Goal: Communication & Community: Answer question/provide support

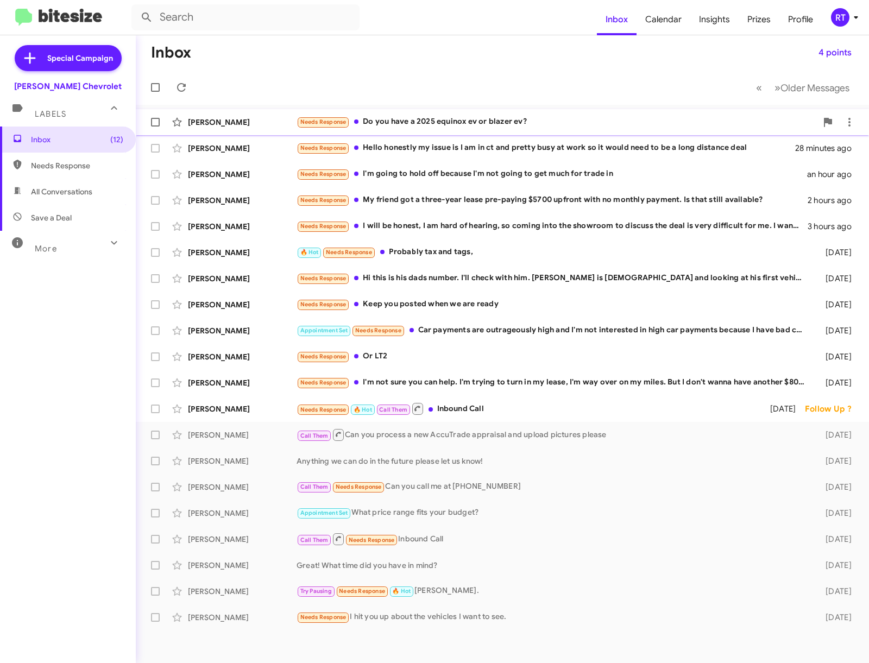
click at [469, 123] on div "Needs Response Do you have a 2025 equinox ev or blazer ev?" at bounding box center [556, 122] width 520 height 12
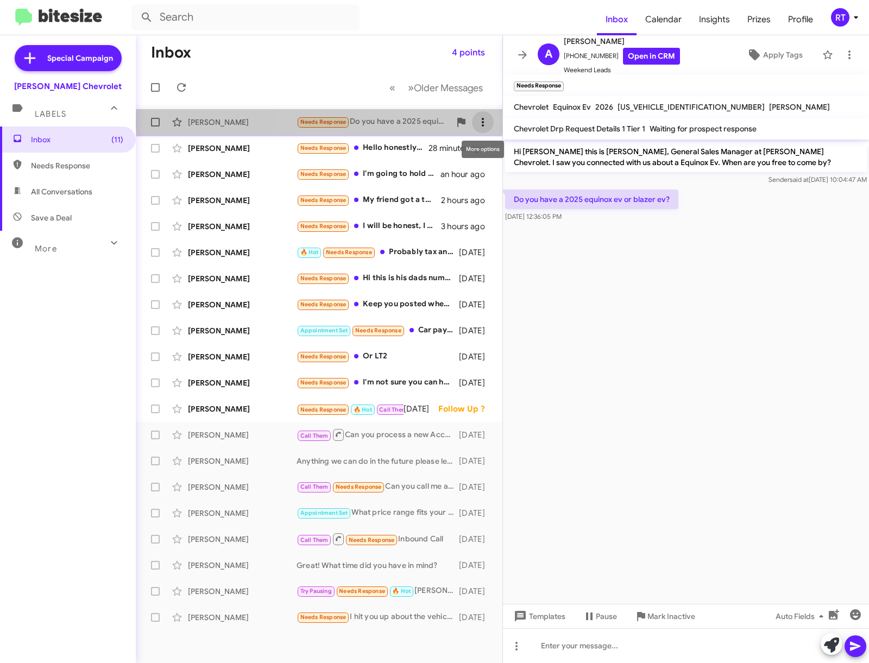
click at [485, 122] on icon at bounding box center [482, 122] width 13 height 13
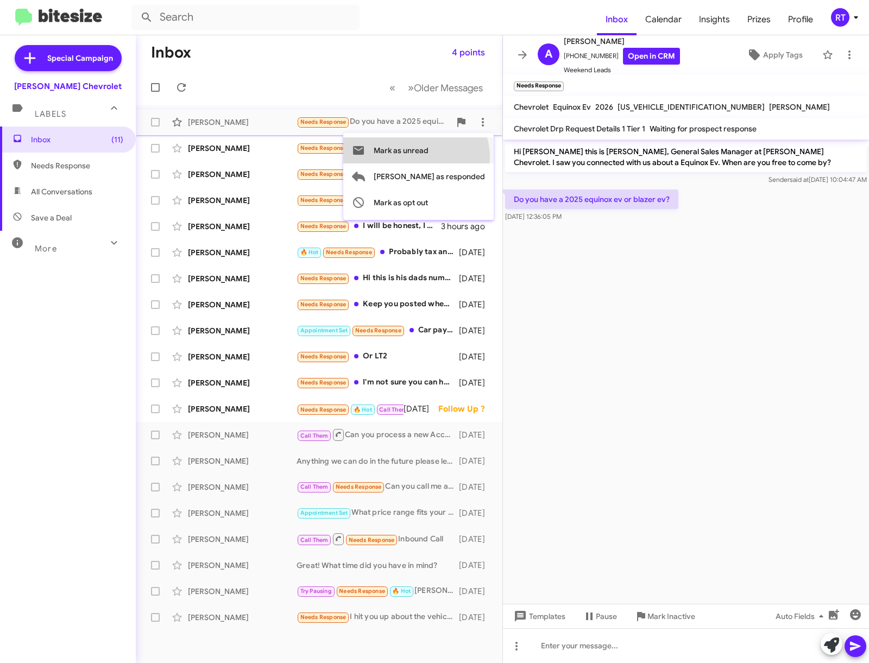
click at [428, 157] on span "Mark as unread" at bounding box center [401, 150] width 55 height 26
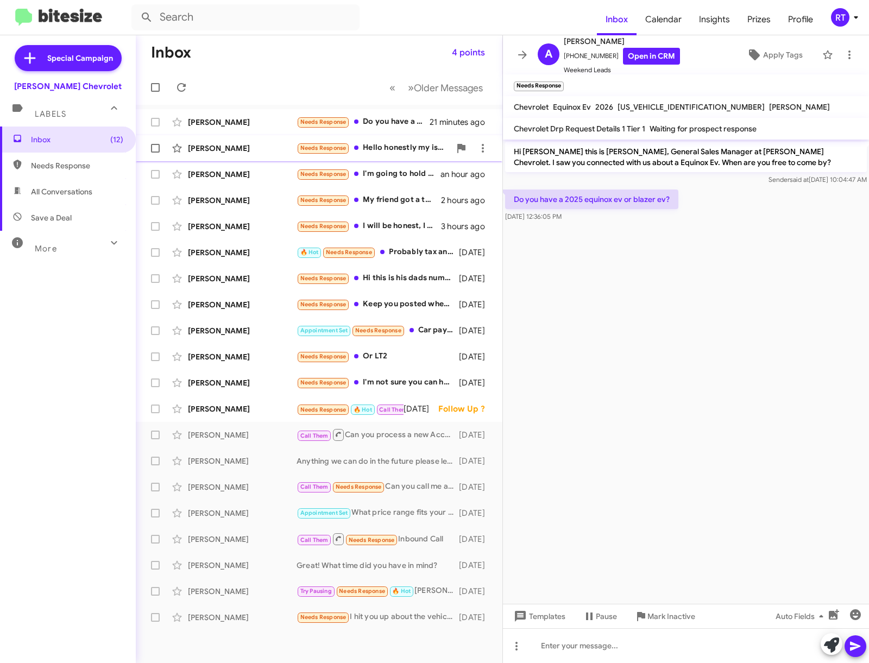
click at [396, 148] on div "Needs Response Hello honestly my issue is I am in ct and pretty busy at work so…" at bounding box center [373, 148] width 154 height 12
